Goal: Use online tool/utility: Utilize a website feature to perform a specific function

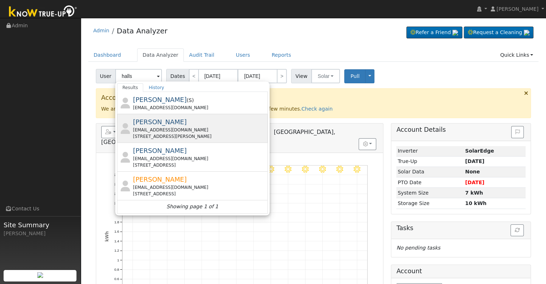
click at [154, 122] on span "[PERSON_NAME]" at bounding box center [160, 122] width 54 height 8
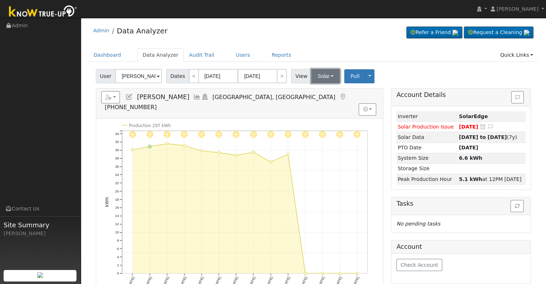
click at [324, 77] on button "Solar" at bounding box center [325, 76] width 29 height 14
click at [324, 91] on link "Utility" at bounding box center [335, 92] width 50 height 10
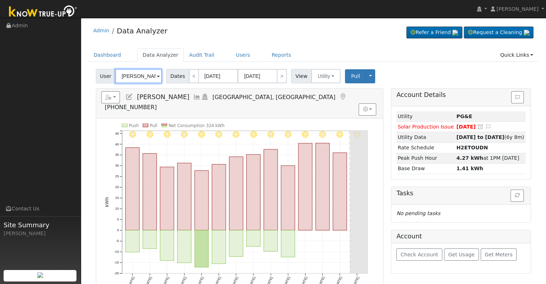
click at [142, 79] on input "[PERSON_NAME]" at bounding box center [138, 76] width 47 height 14
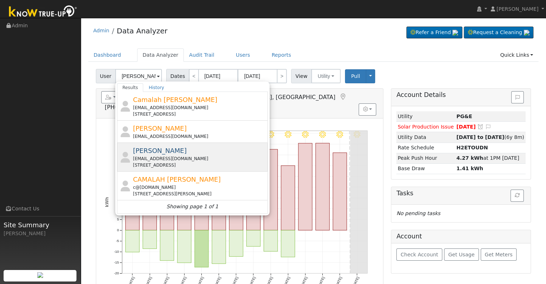
click at [189, 157] on div "[EMAIL_ADDRESS][DOMAIN_NAME]" at bounding box center [199, 159] width 133 height 6
type input "[PERSON_NAME]"
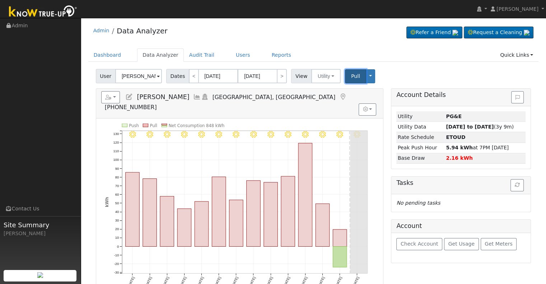
click at [348, 80] on button "Pull" at bounding box center [355, 76] width 21 height 14
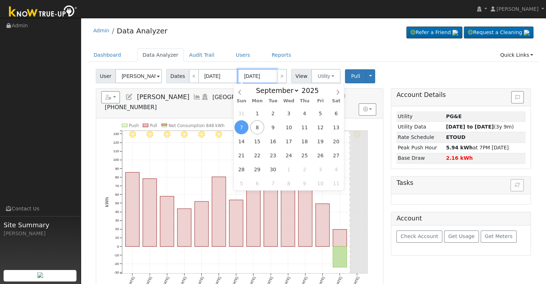
click at [250, 75] on input "[DATE]" at bounding box center [258, 76] width 40 height 14
click at [258, 132] on span "8" at bounding box center [257, 127] width 14 height 14
type input "[DATE]"
